Goal: Transaction & Acquisition: Purchase product/service

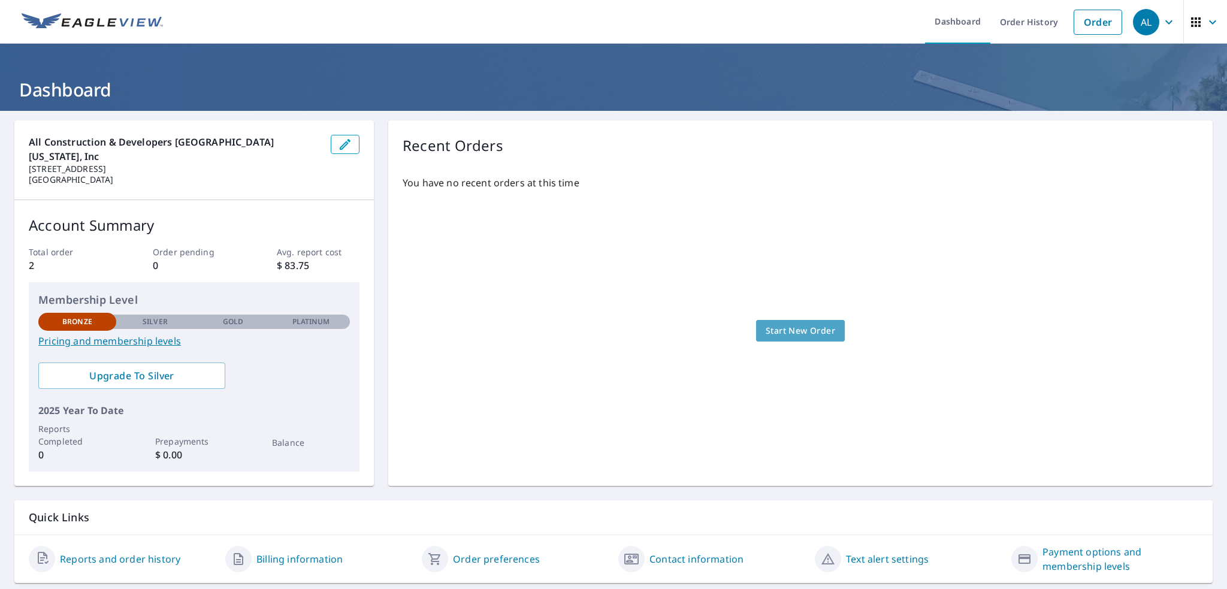
click at [799, 325] on span "Start New Order" at bounding box center [801, 331] width 70 height 15
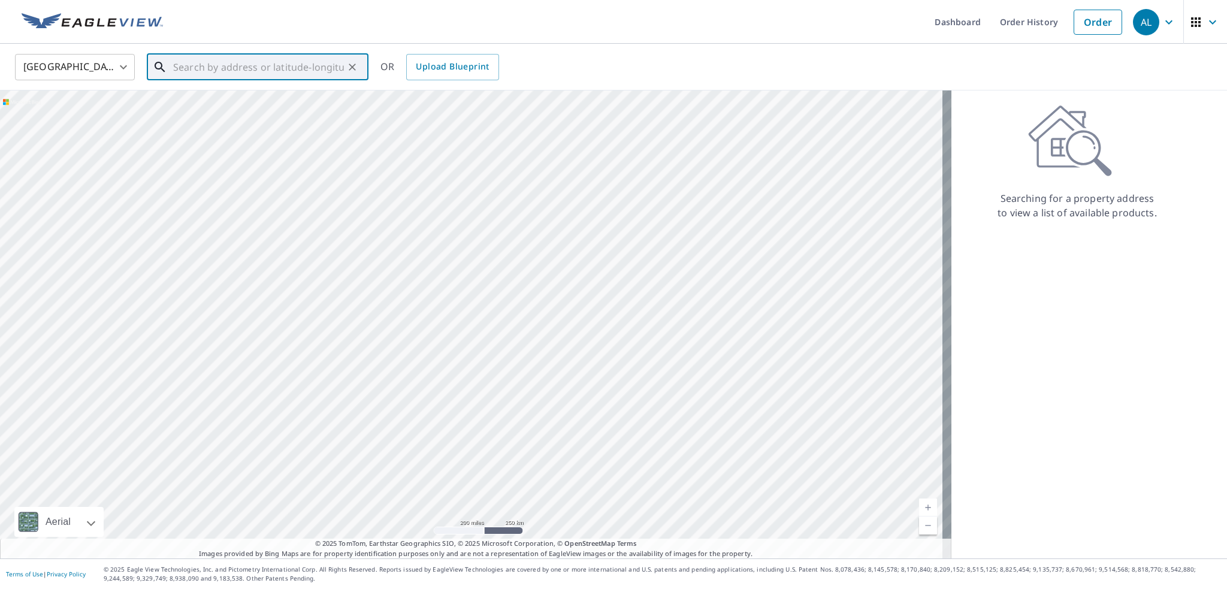
click at [191, 69] on input "text" at bounding box center [258, 67] width 171 height 34
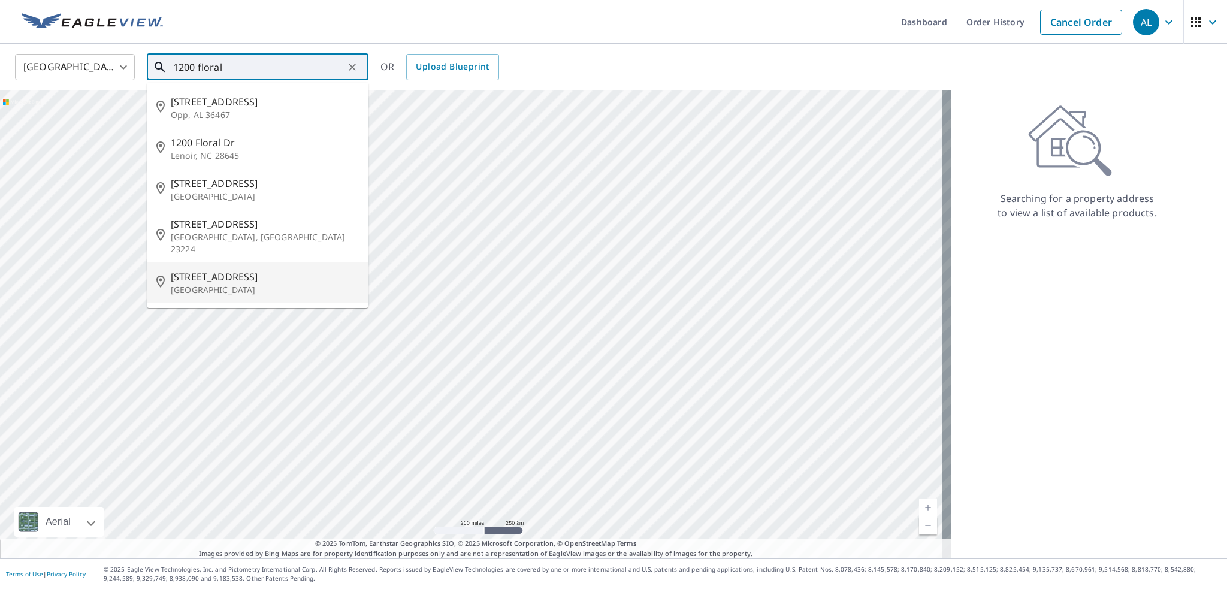
click at [216, 284] on p "[GEOGRAPHIC_DATA]" at bounding box center [265, 290] width 188 height 12
type input "[STREET_ADDRESS]"
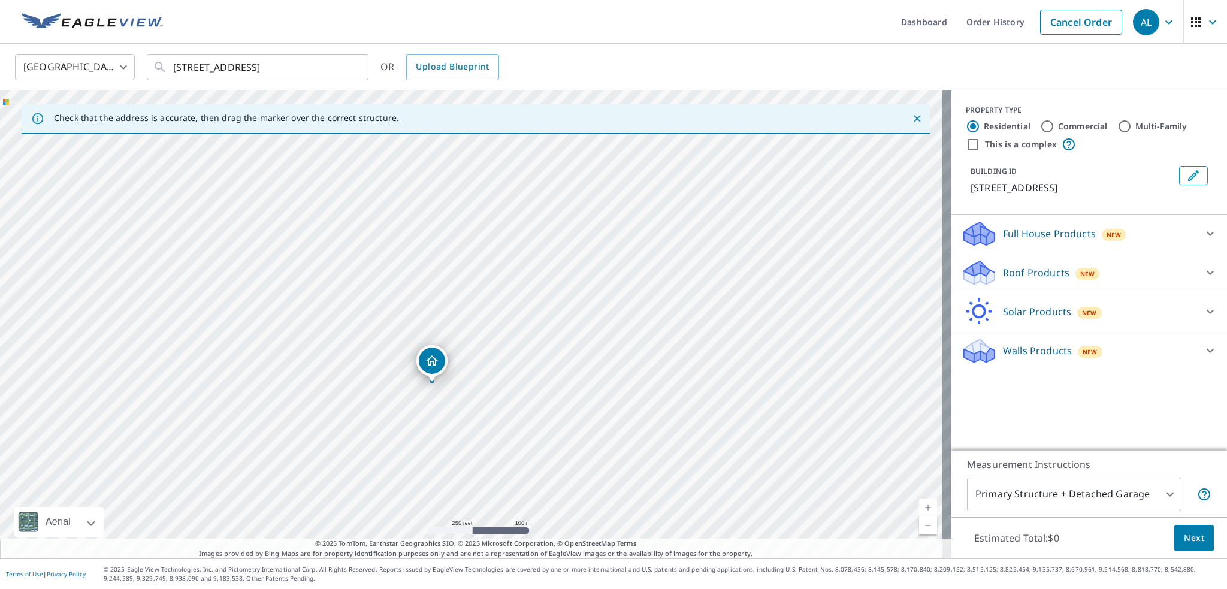
click at [1040, 126] on input "Commercial" at bounding box center [1047, 126] width 14 height 14
radio input "true"
type input "4"
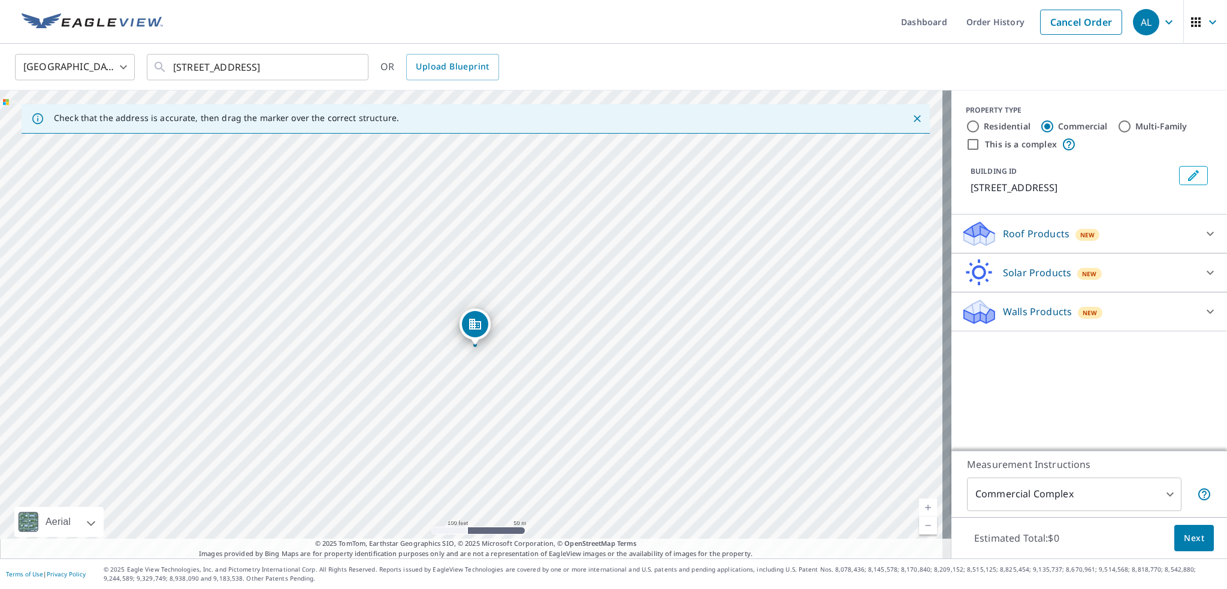
click at [472, 326] on icon "Dropped pin, building 1, Commercial property, 1200 Floral Springs Blvd Port Ora…" at bounding box center [475, 324] width 12 height 11
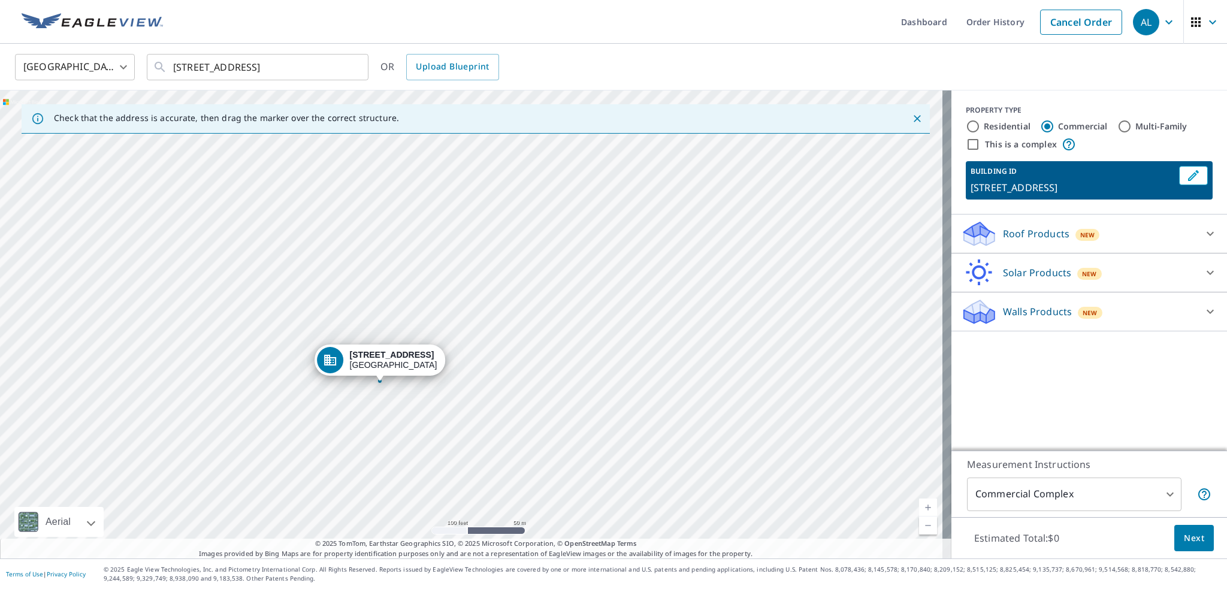
click at [394, 408] on div "[STREET_ADDRESS]" at bounding box center [476, 324] width 952 height 468
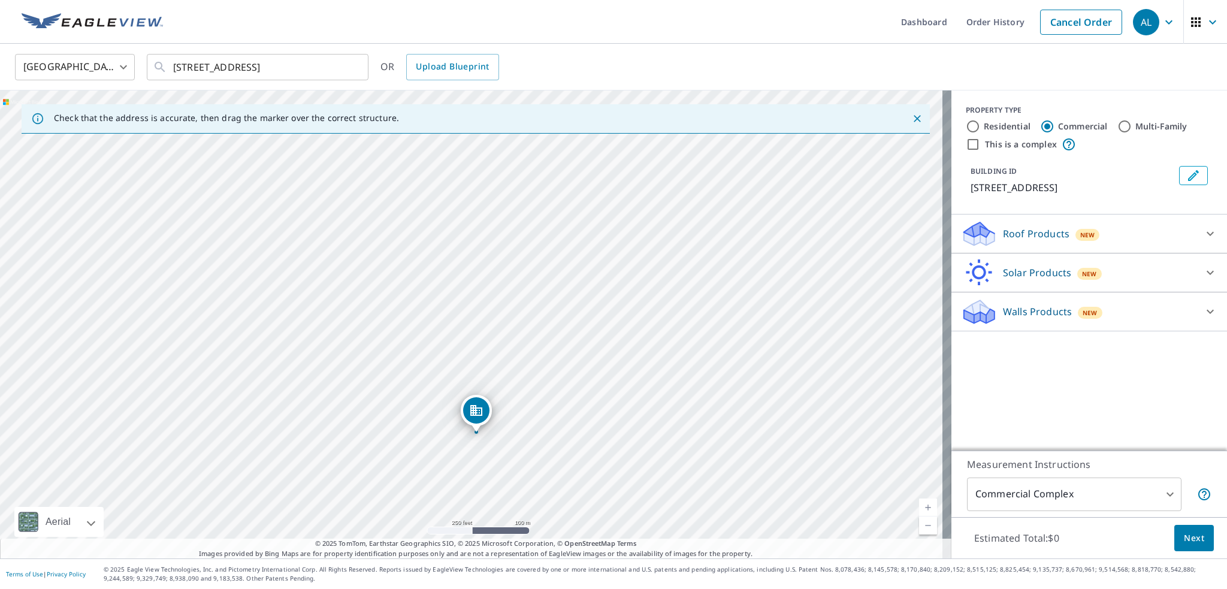
click at [1020, 319] on p "Walls Products" at bounding box center [1037, 311] width 69 height 14
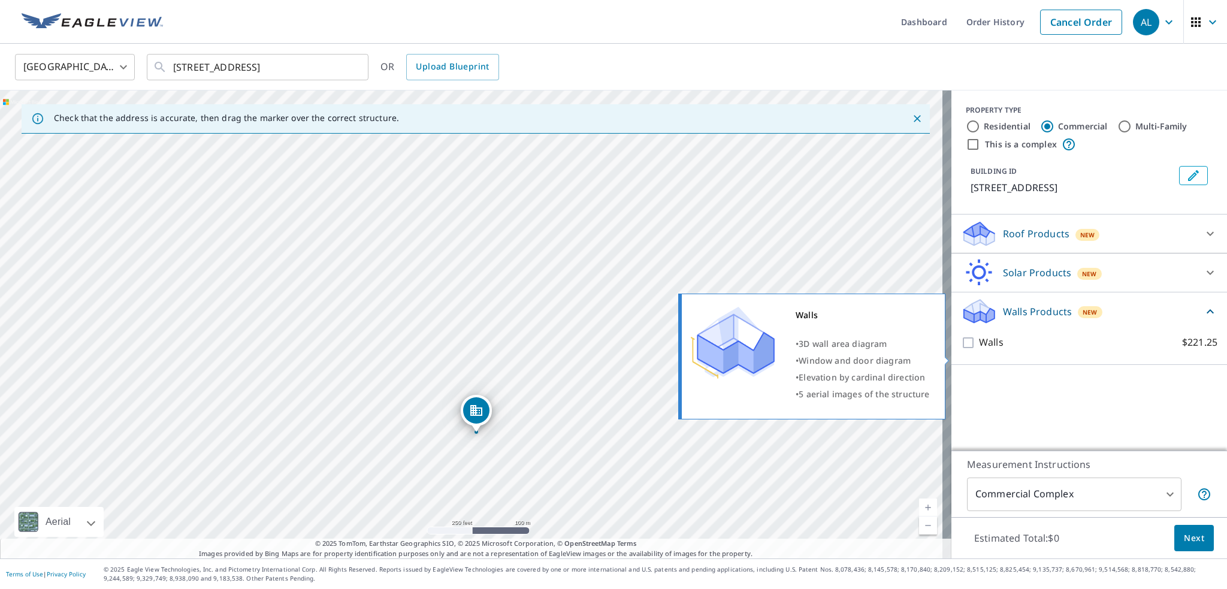
click at [961, 350] on input "Walls $221.25" at bounding box center [970, 343] width 18 height 14
checkbox input "true"
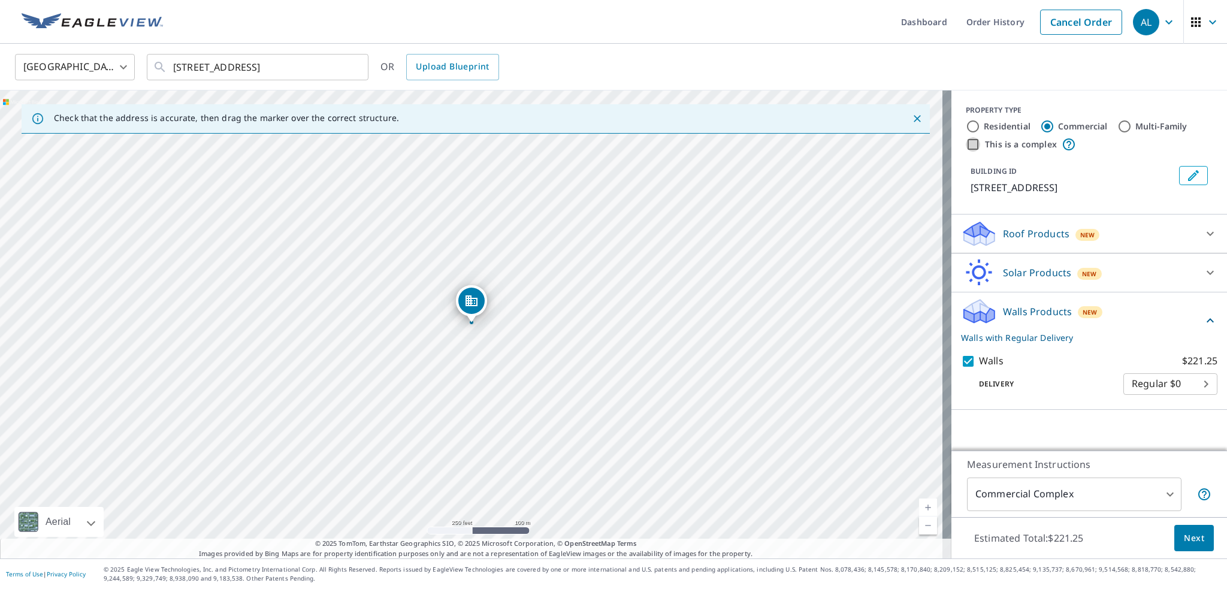
click at [966, 146] on input "This is a complex" at bounding box center [973, 144] width 14 height 14
checkbox input "true"
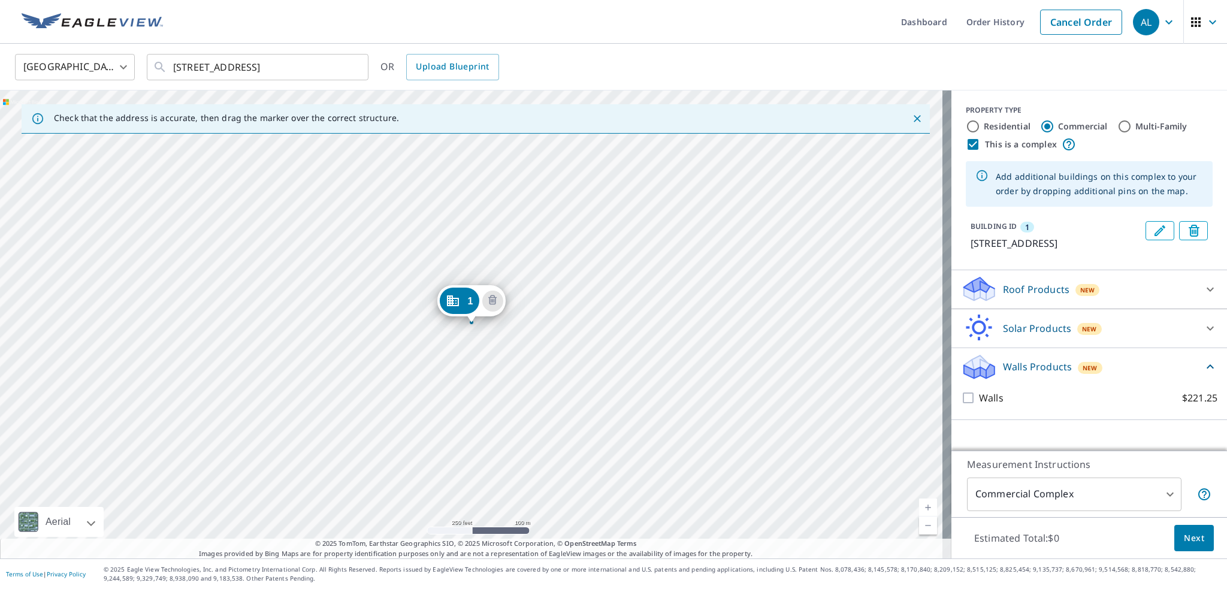
click at [1039, 374] on p "Walls Products" at bounding box center [1037, 367] width 69 height 14
click at [1039, 375] on p "Walls Products" at bounding box center [1037, 367] width 69 height 14
click at [496, 232] on div "1 [STREET_ADDRESS]" at bounding box center [476, 324] width 952 height 468
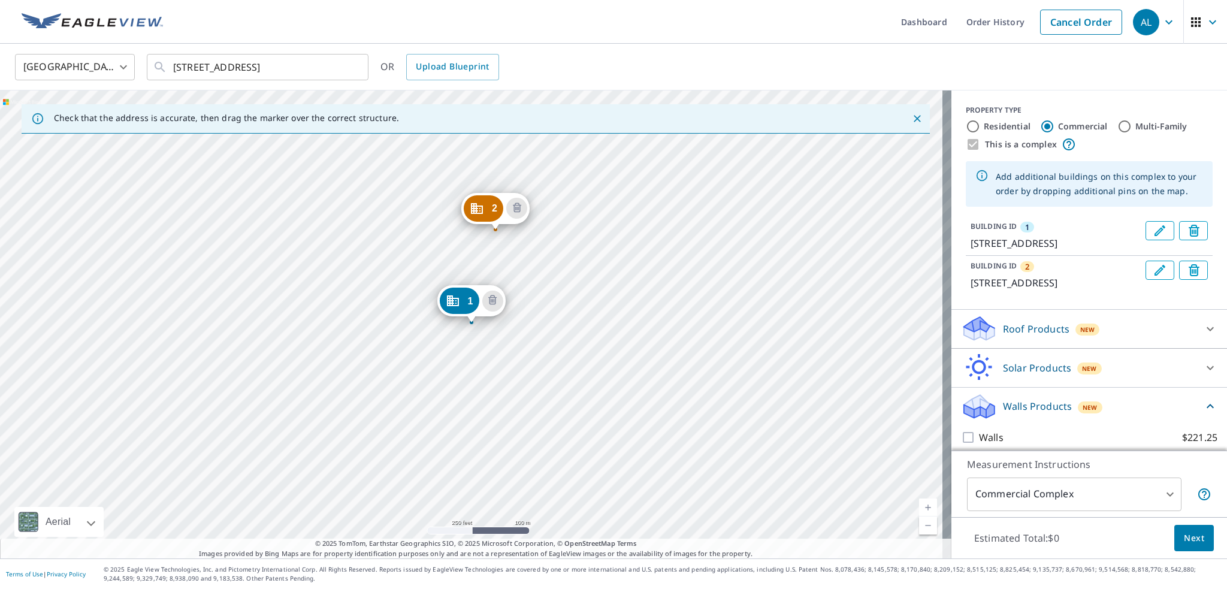
click at [567, 212] on div "2 [STREET_ADDRESS] 1 [STREET_ADDRESS]" at bounding box center [476, 324] width 952 height 468
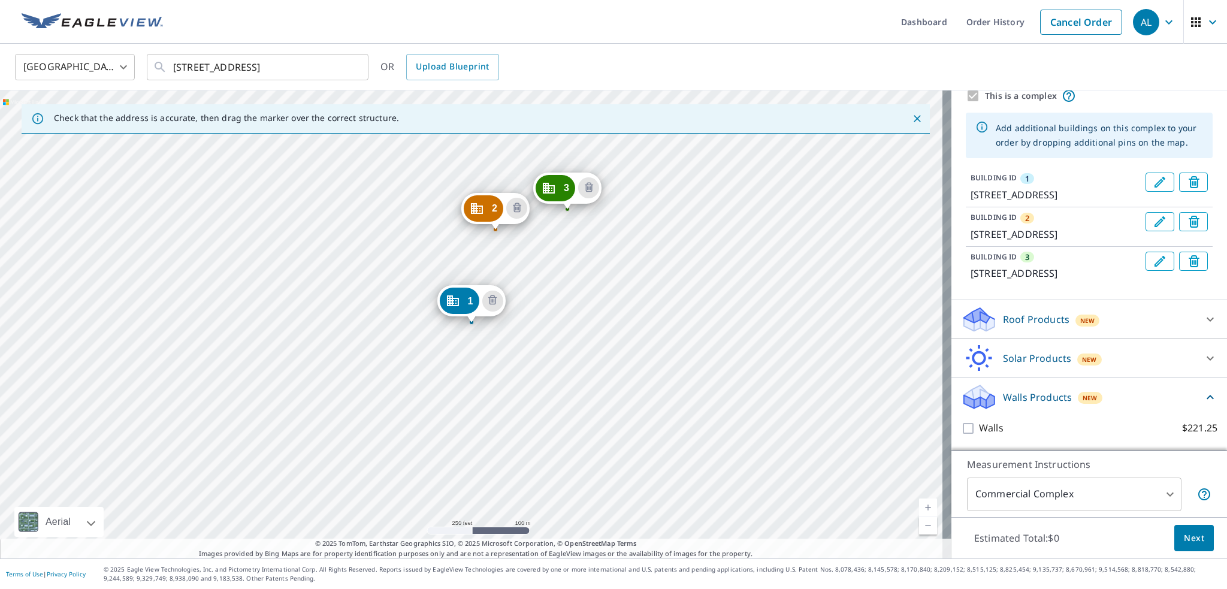
scroll to position [32, 0]
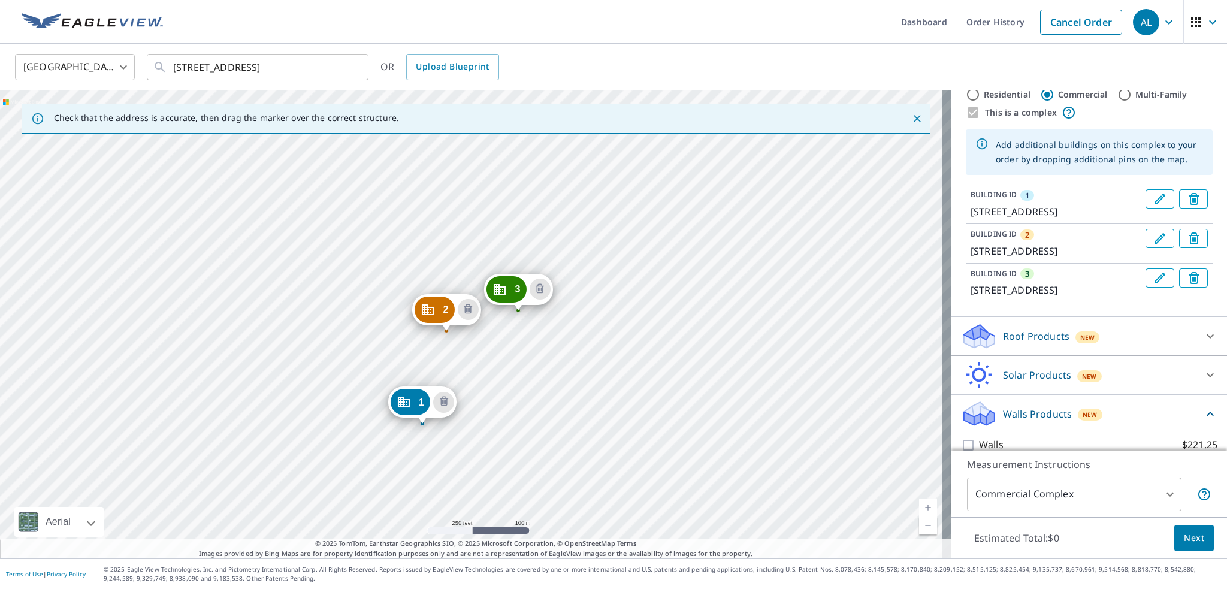
drag, startPoint x: 495, startPoint y: 244, endPoint x: 521, endPoint y: 381, distance: 138.6
click at [521, 381] on div "2 [STREET_ADDRESS] 3 [STREET_ADDRESS] 1 [STREET_ADDRESS]" at bounding box center [476, 324] width 952 height 468
drag, startPoint x: 174, startPoint y: 68, endPoint x: 316, endPoint y: 67, distance: 142.0
click at [316, 67] on div "[STREET_ADDRESS] ​" at bounding box center [258, 67] width 222 height 26
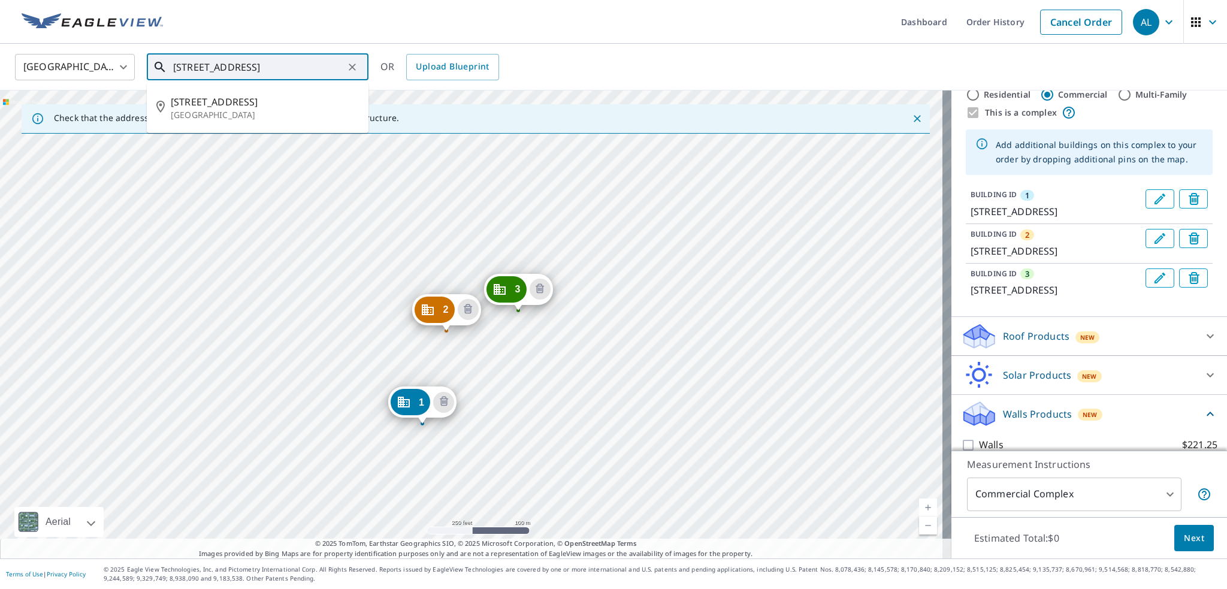
drag, startPoint x: 339, startPoint y: 67, endPoint x: 156, endPoint y: 72, distance: 182.8
click at [158, 72] on div "[STREET_ADDRESS] ​" at bounding box center [258, 67] width 222 height 26
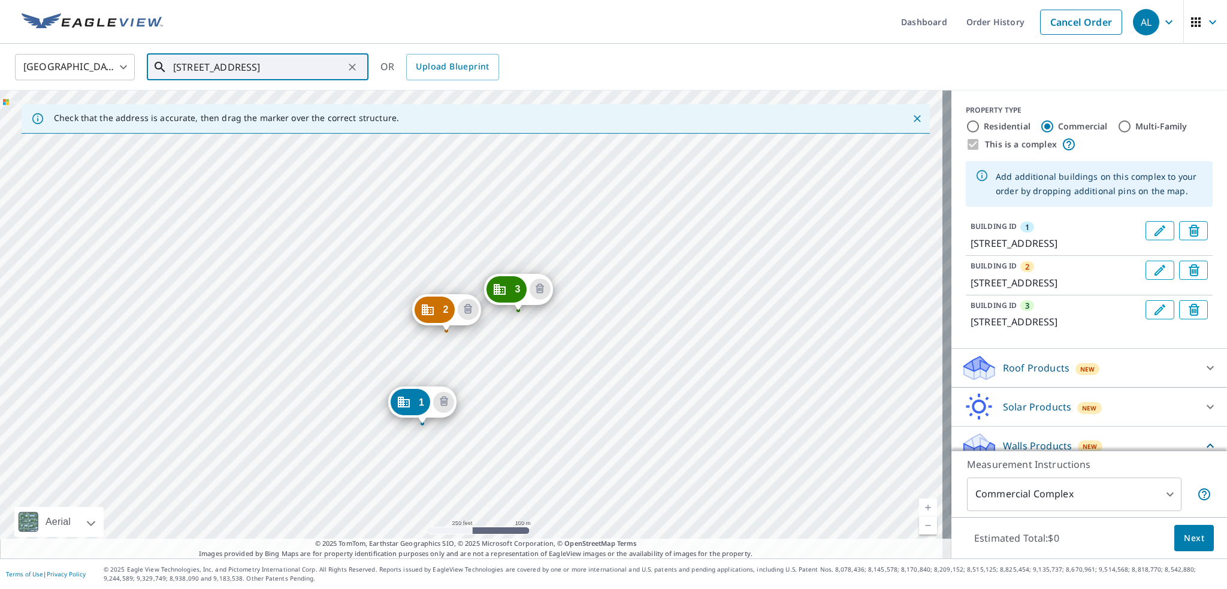
scroll to position [0, 0]
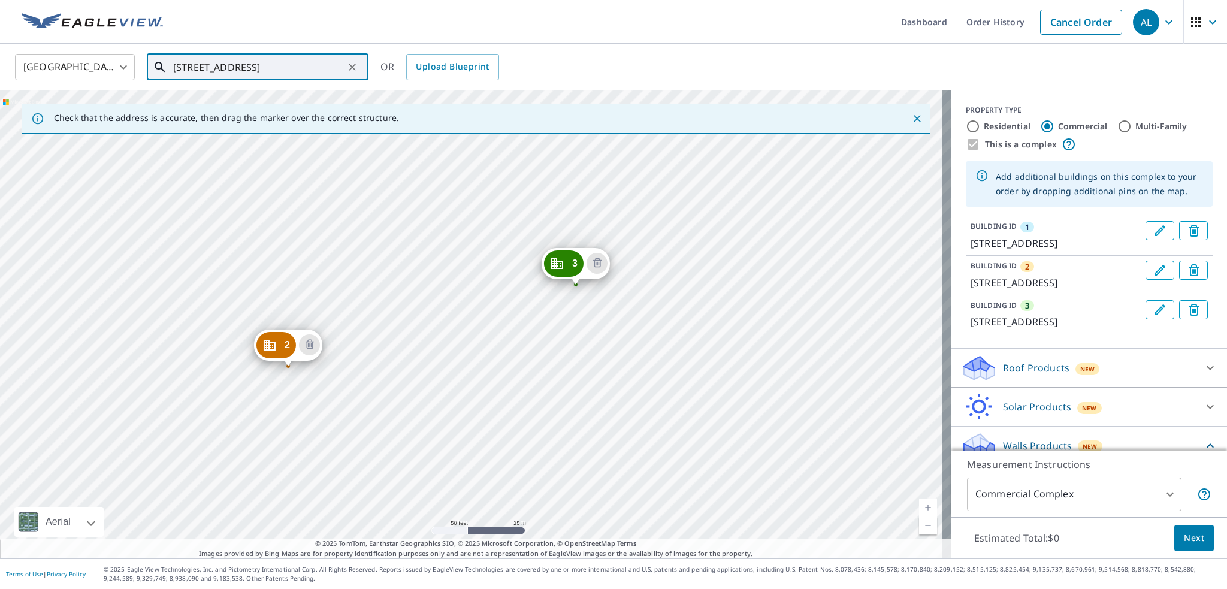
click at [396, 300] on div "2 [STREET_ADDRESS] 3 [STREET_ADDRESS] 1 [STREET_ADDRESS]" at bounding box center [476, 324] width 952 height 468
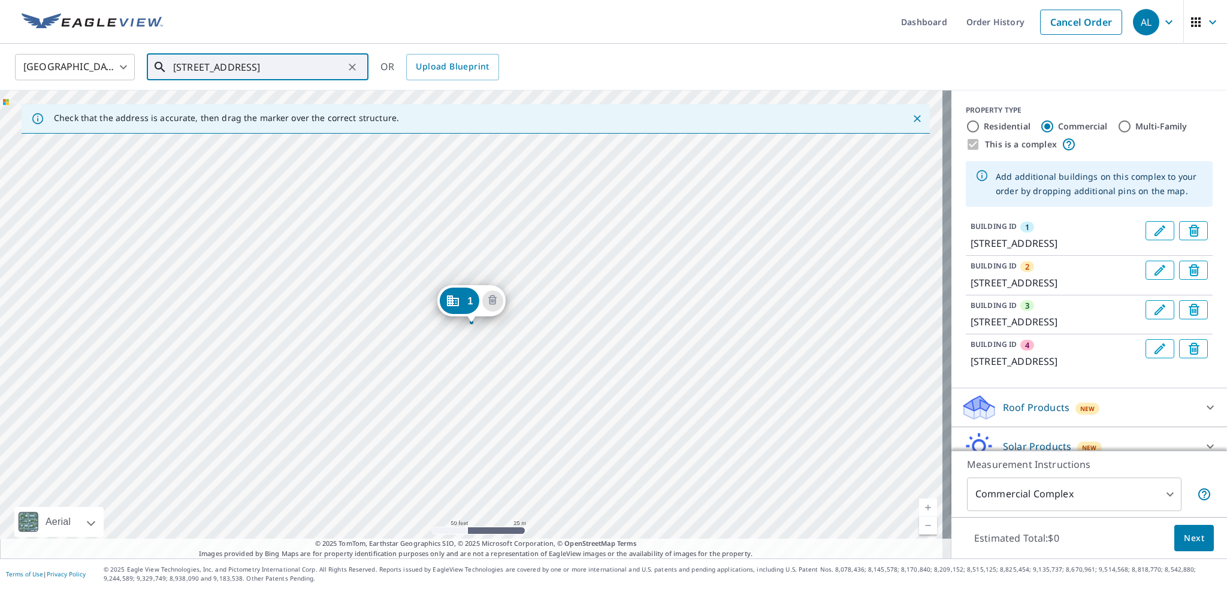
click at [567, 264] on div "2 [STREET_ADDRESS] 3 [STREET_ADDRESS] [GEOGRAPHIC_DATA][STREET_ADDRESS] 1 [STRE…" at bounding box center [476, 324] width 952 height 468
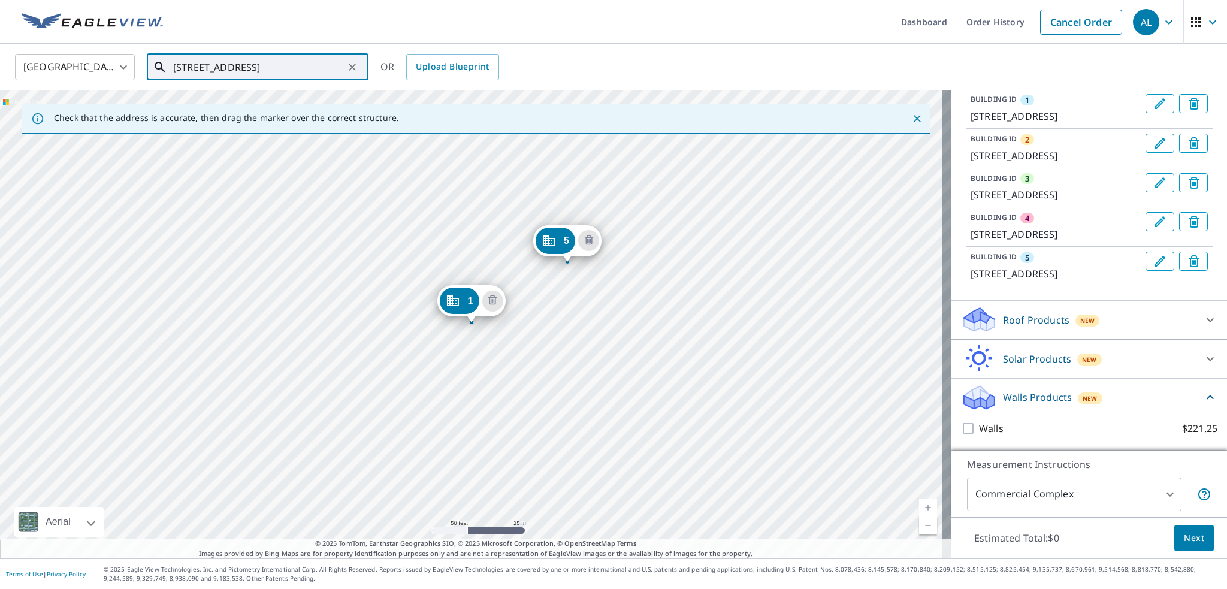
scroll to position [199, 0]
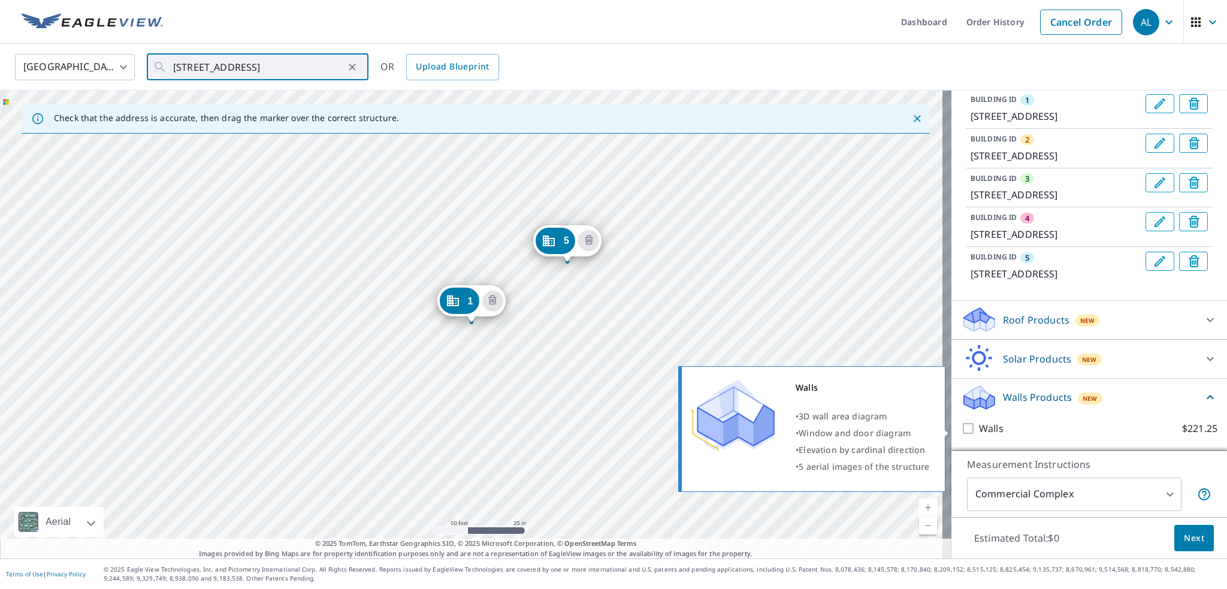
click at [961, 428] on input "Walls $221.25" at bounding box center [970, 428] width 18 height 14
checkbox input "true"
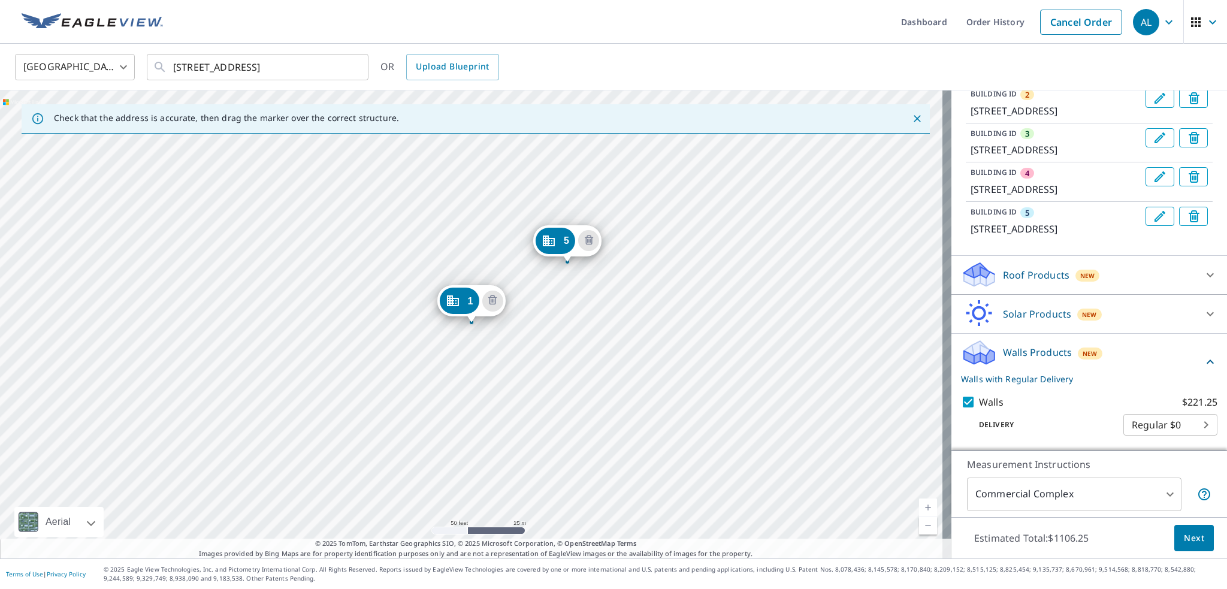
scroll to position [244, 0]
click at [1182, 424] on body "AL AL Dashboard Order History Cancel Order AL [GEOGRAPHIC_DATA] [GEOGRAPHIC_DAT…" at bounding box center [613, 294] width 1227 height 589
click at [1182, 424] on ul "Regular $0" at bounding box center [1153, 424] width 94 height 31
drag, startPoint x: 611, startPoint y: 268, endPoint x: 563, endPoint y: 275, distance: 49.1
click at [595, 355] on div at bounding box center [613, 294] width 1227 height 589
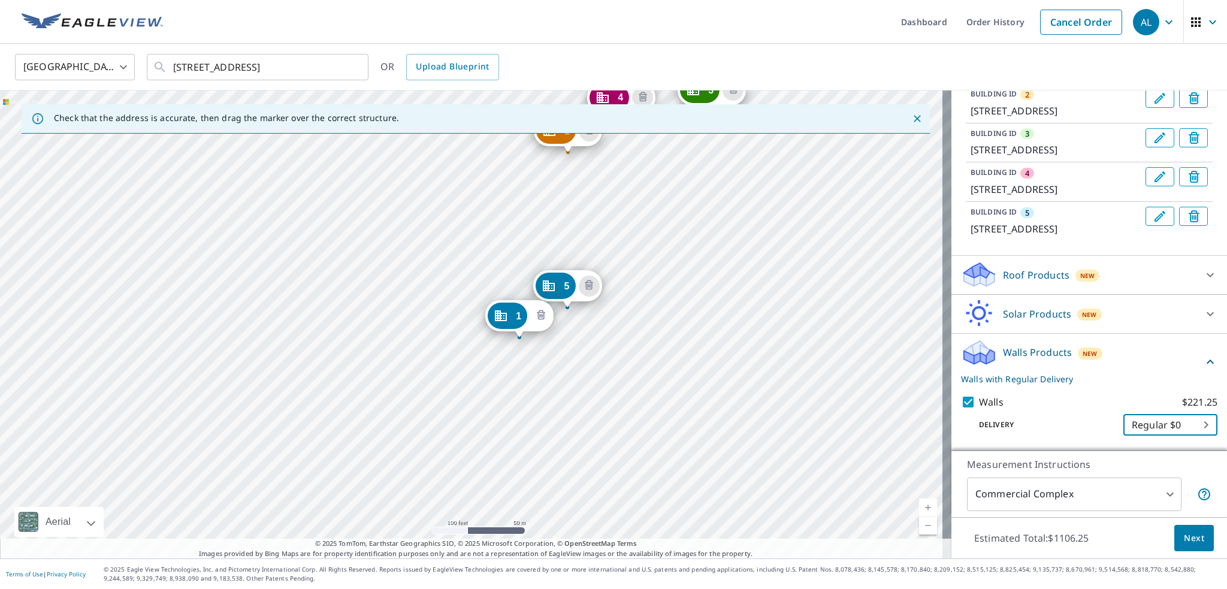
click at [539, 315] on icon "Delete building 1" at bounding box center [541, 316] width 4 height 4
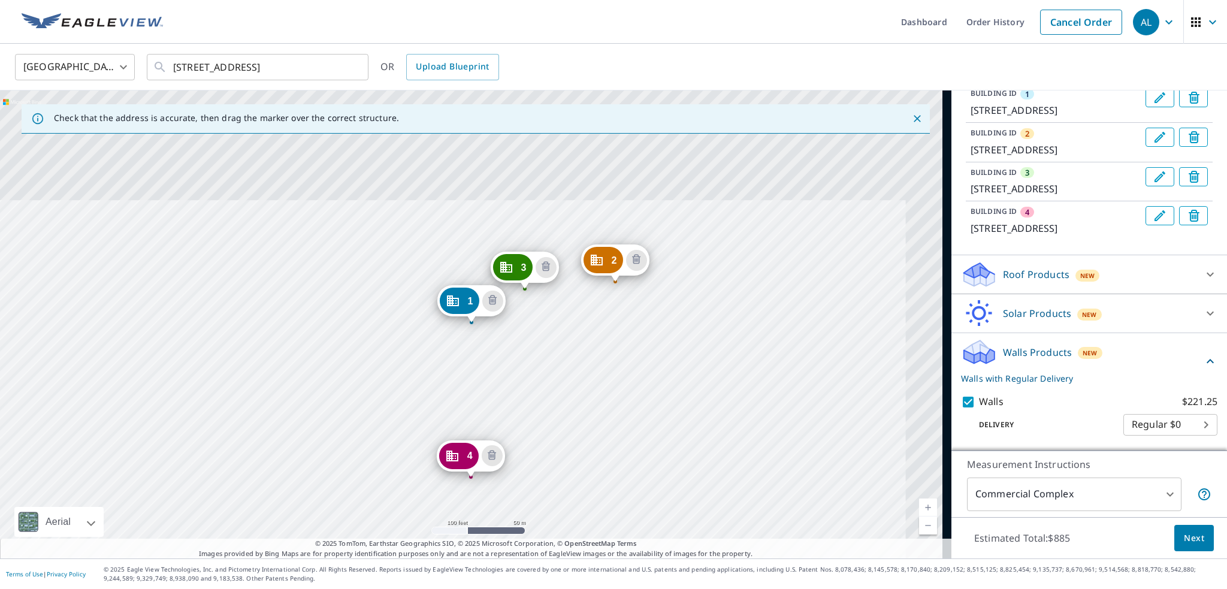
scroll to position [190, 0]
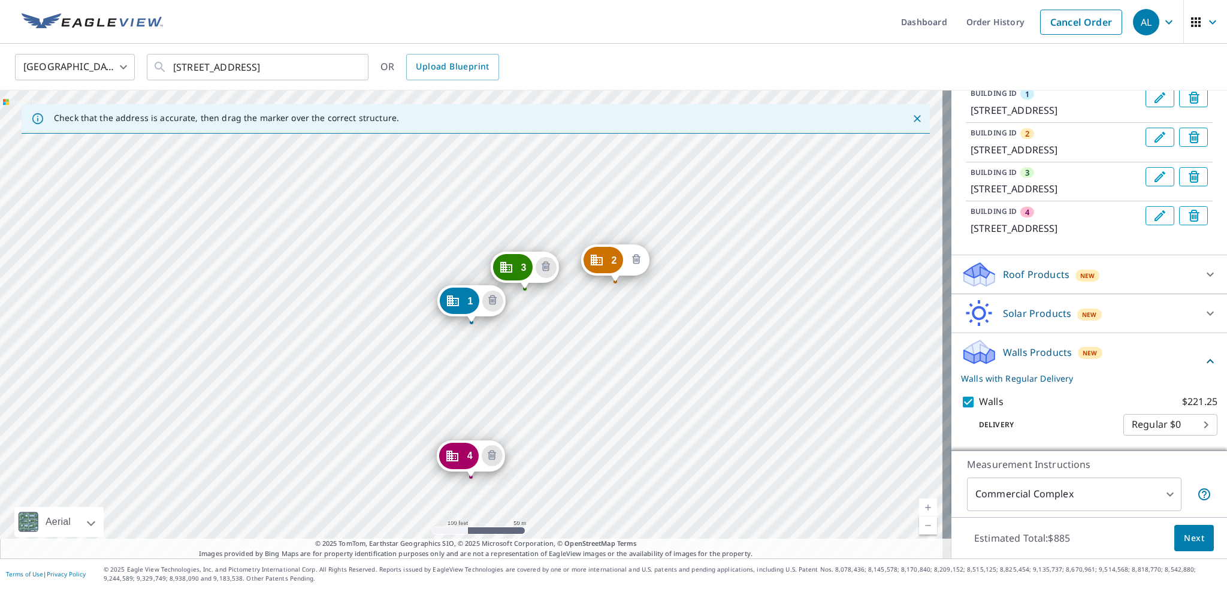
click at [639, 256] on icon "Delete building 2" at bounding box center [636, 260] width 14 height 14
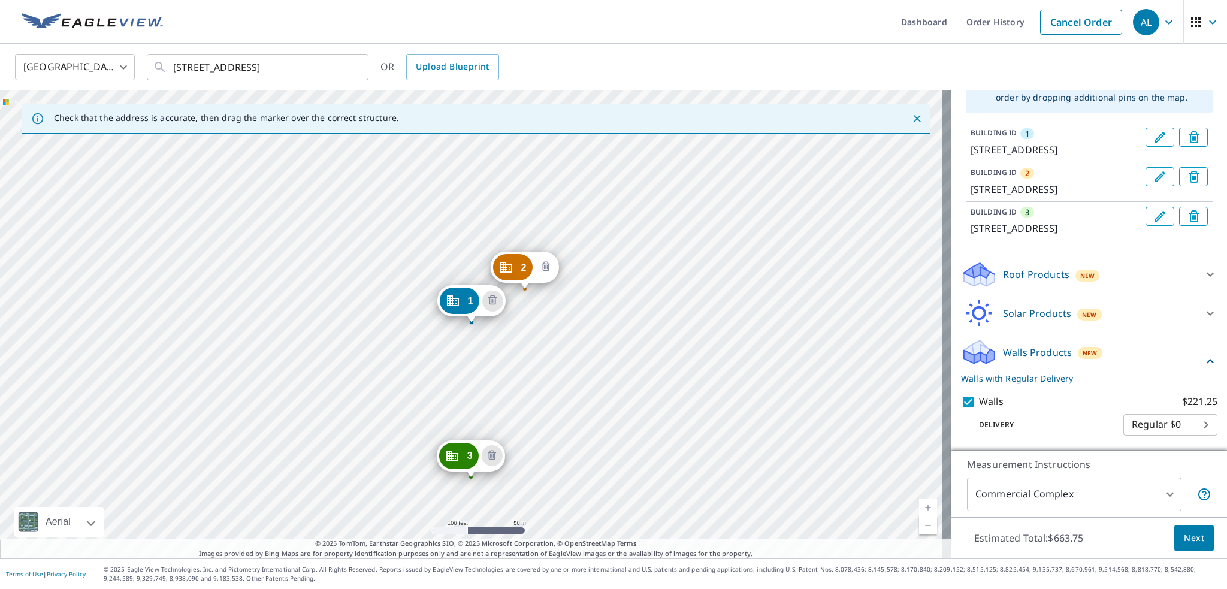
click at [544, 265] on icon "Delete building 2" at bounding box center [546, 267] width 14 height 14
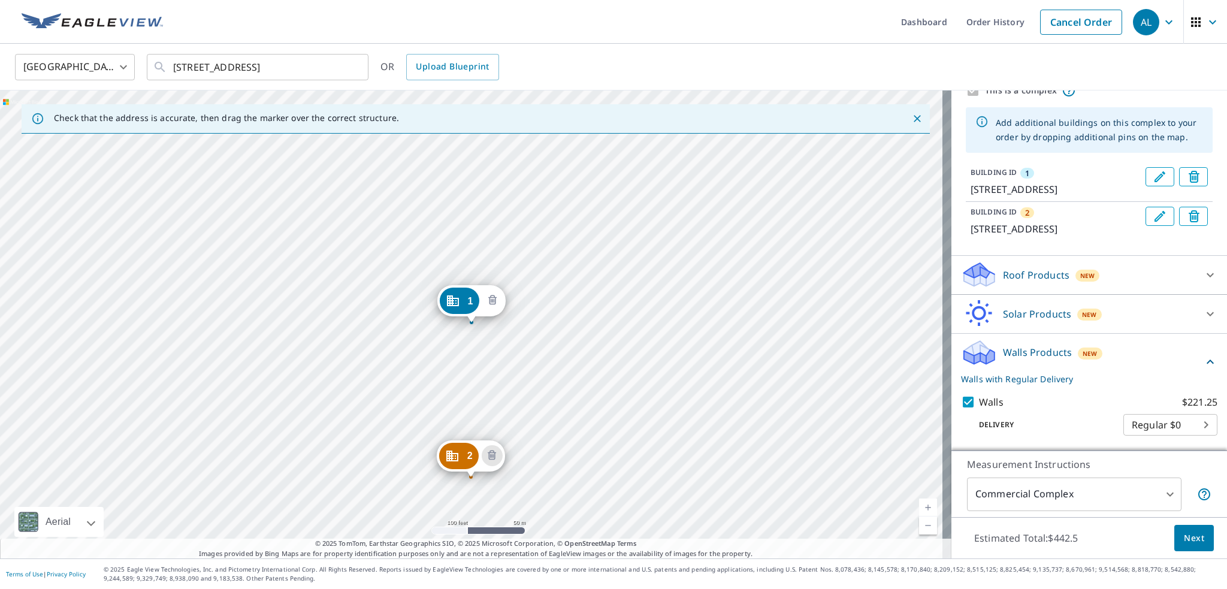
click at [491, 300] on icon "Delete building 1" at bounding box center [493, 301] width 4 height 4
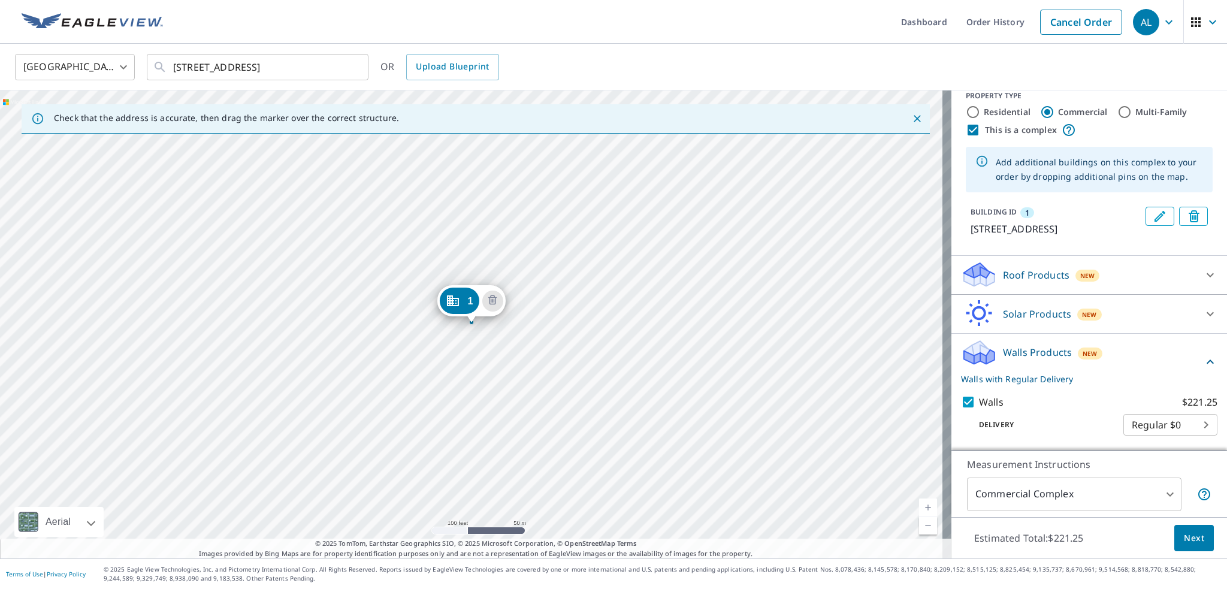
scroll to position [28, 0]
click at [491, 300] on icon "Delete building 1" at bounding box center [492, 301] width 14 height 14
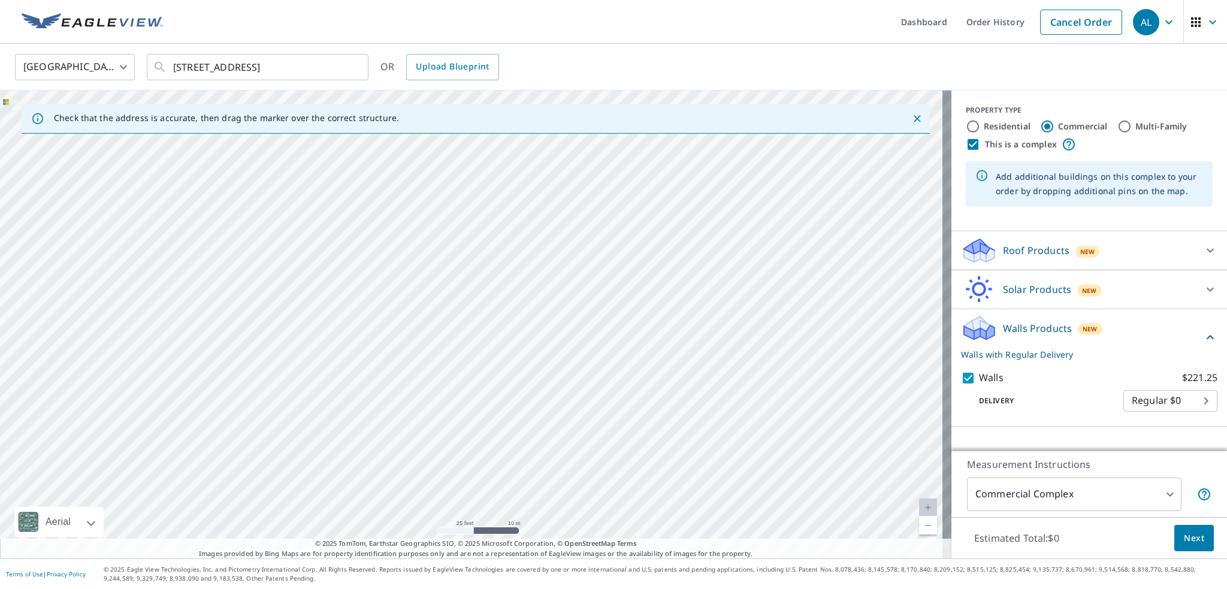
drag, startPoint x: 527, startPoint y: 352, endPoint x: 620, endPoint y: 312, distance: 101.2
click at [620, 312] on div at bounding box center [476, 324] width 952 height 468
